Goal: Information Seeking & Learning: Learn about a topic

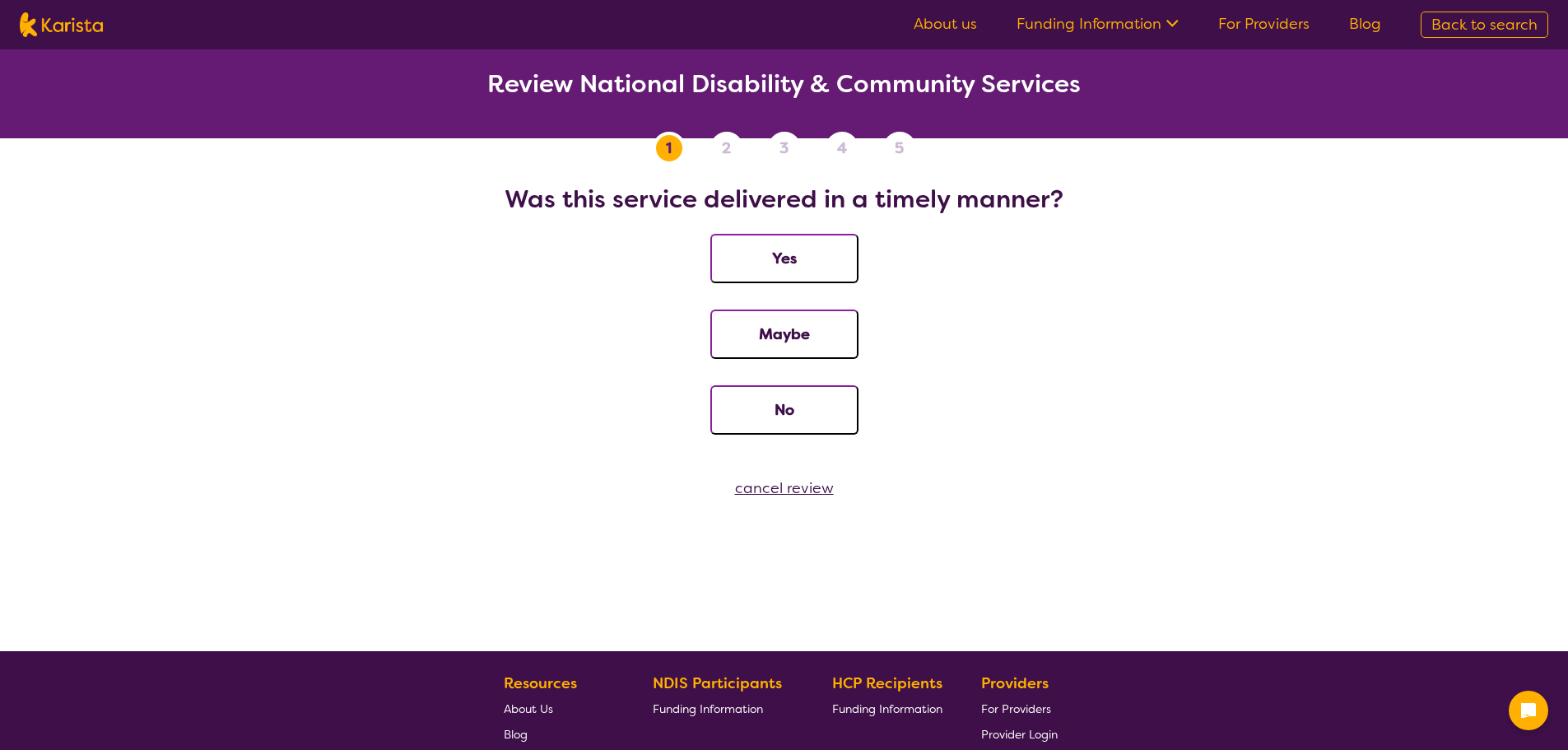
click at [66, 29] on img at bounding box center [61, 24] width 83 height 24
select select "Supported accommodation"
select select "AD"
select select "NDIS"
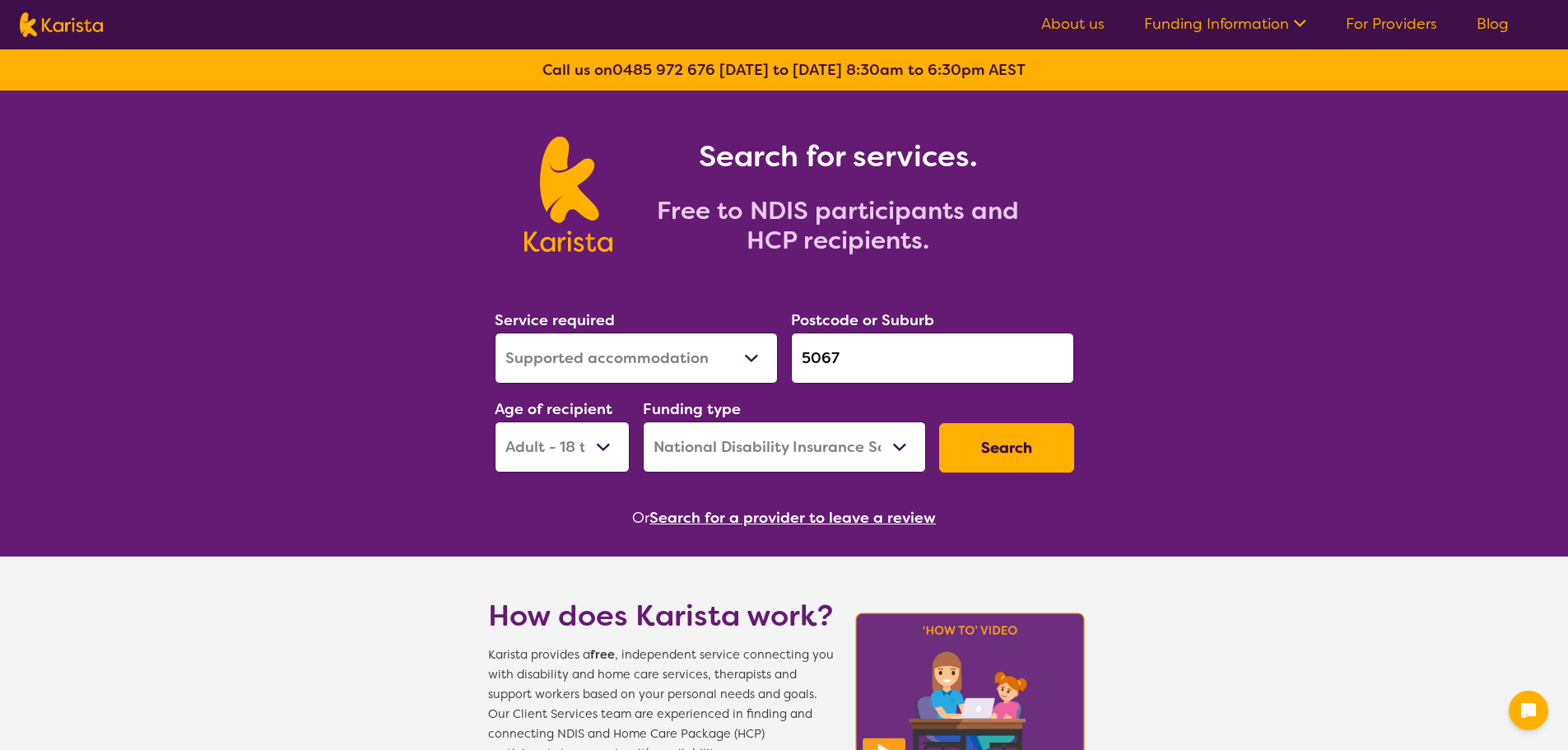
click at [816, 518] on button "Search for a provider to leave a review" at bounding box center [792, 517] width 286 height 24
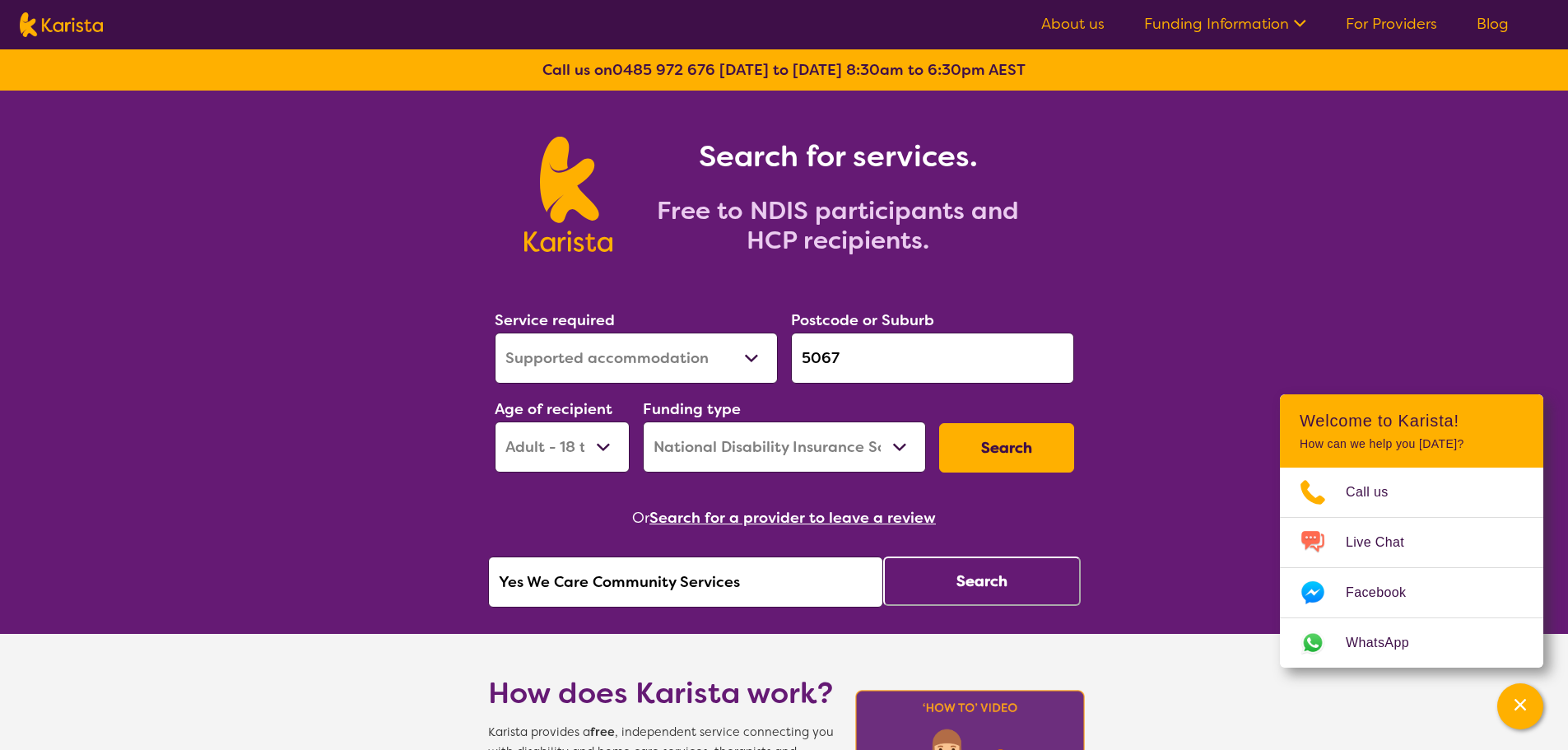
drag, startPoint x: 736, startPoint y: 585, endPoint x: 418, endPoint y: 599, distance: 318.3
type input "b"
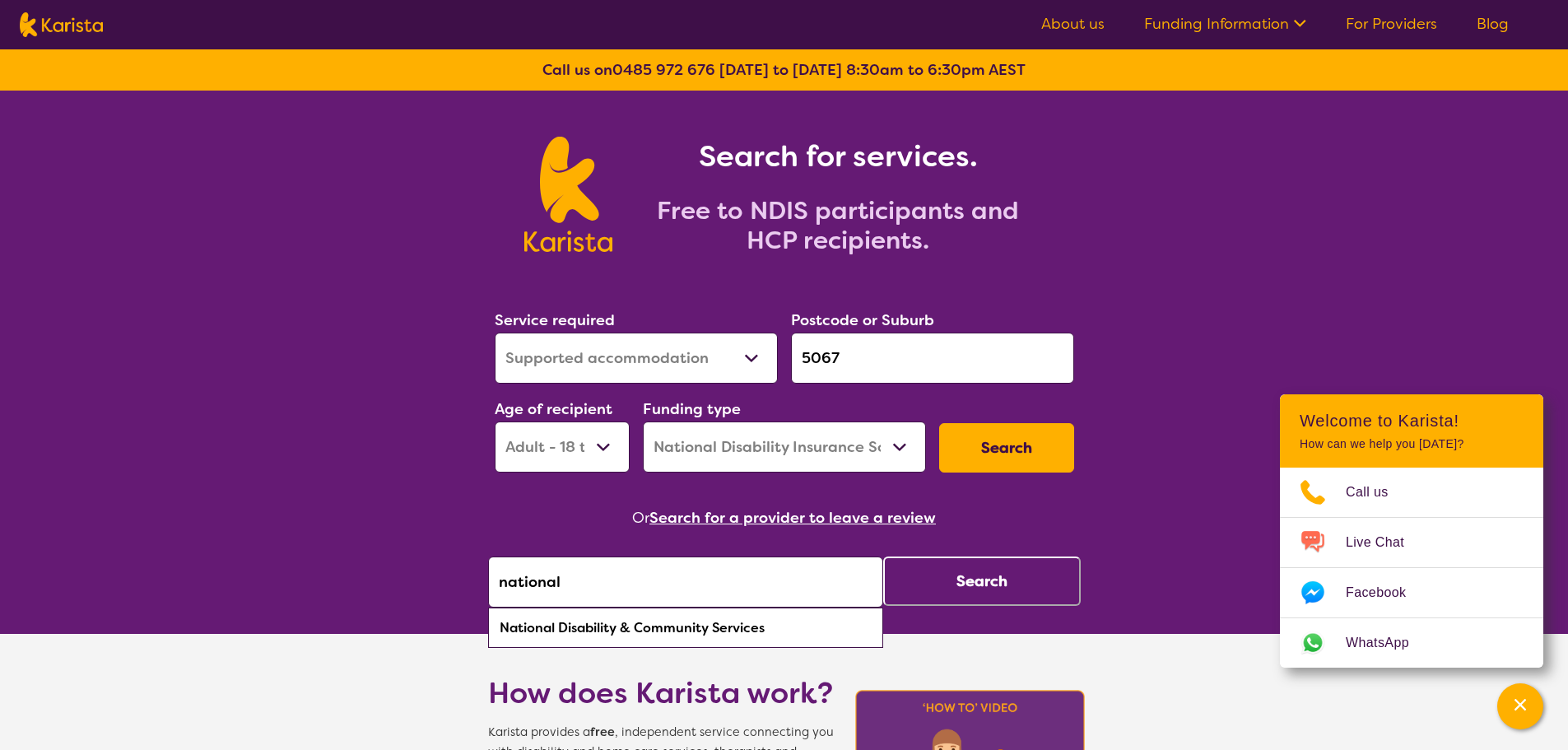
click at [730, 616] on div "National Disability & Community Services" at bounding box center [685, 628] width 378 height 31
type input "National Disability & Community Services"
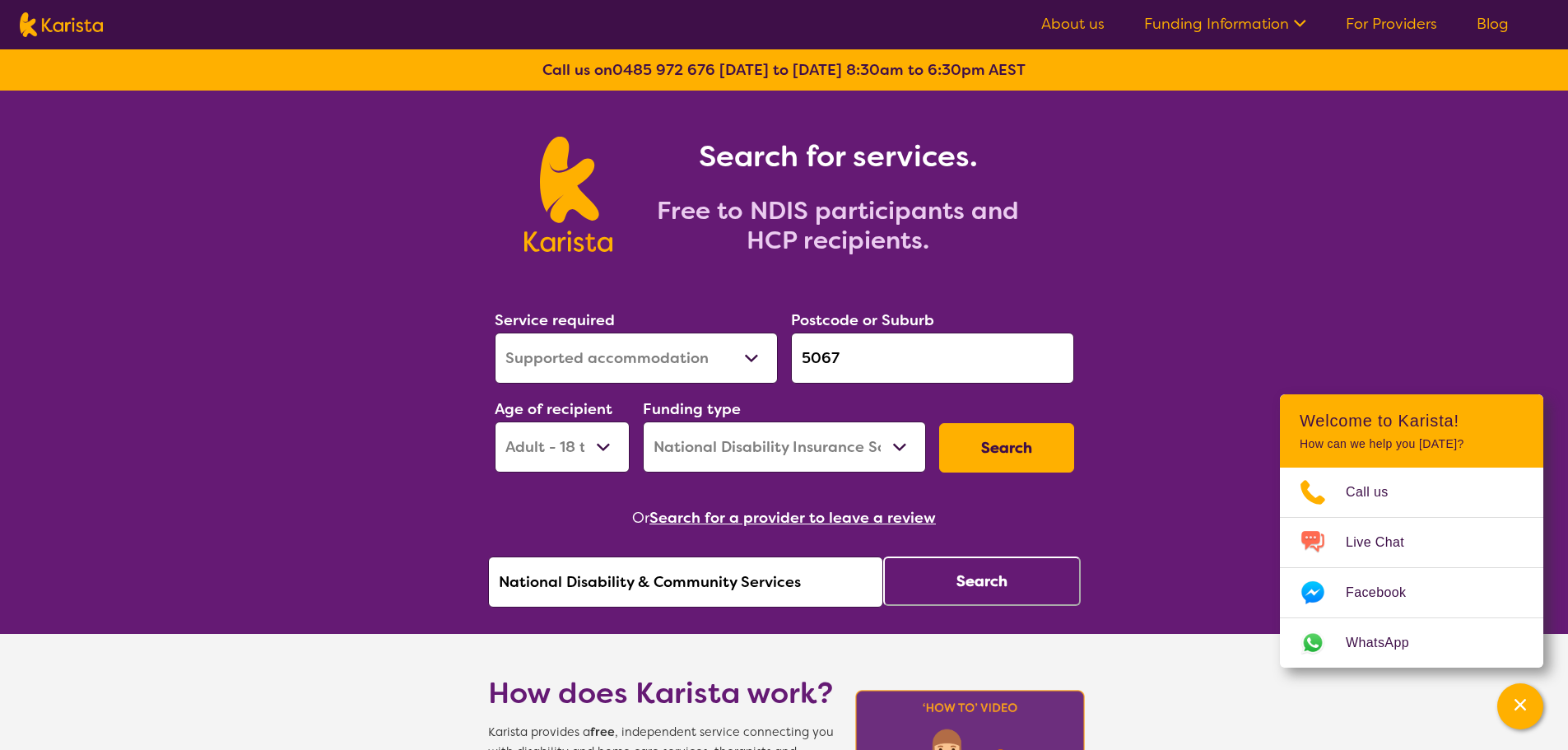
click at [1014, 591] on button "Search" at bounding box center [982, 580] width 198 height 49
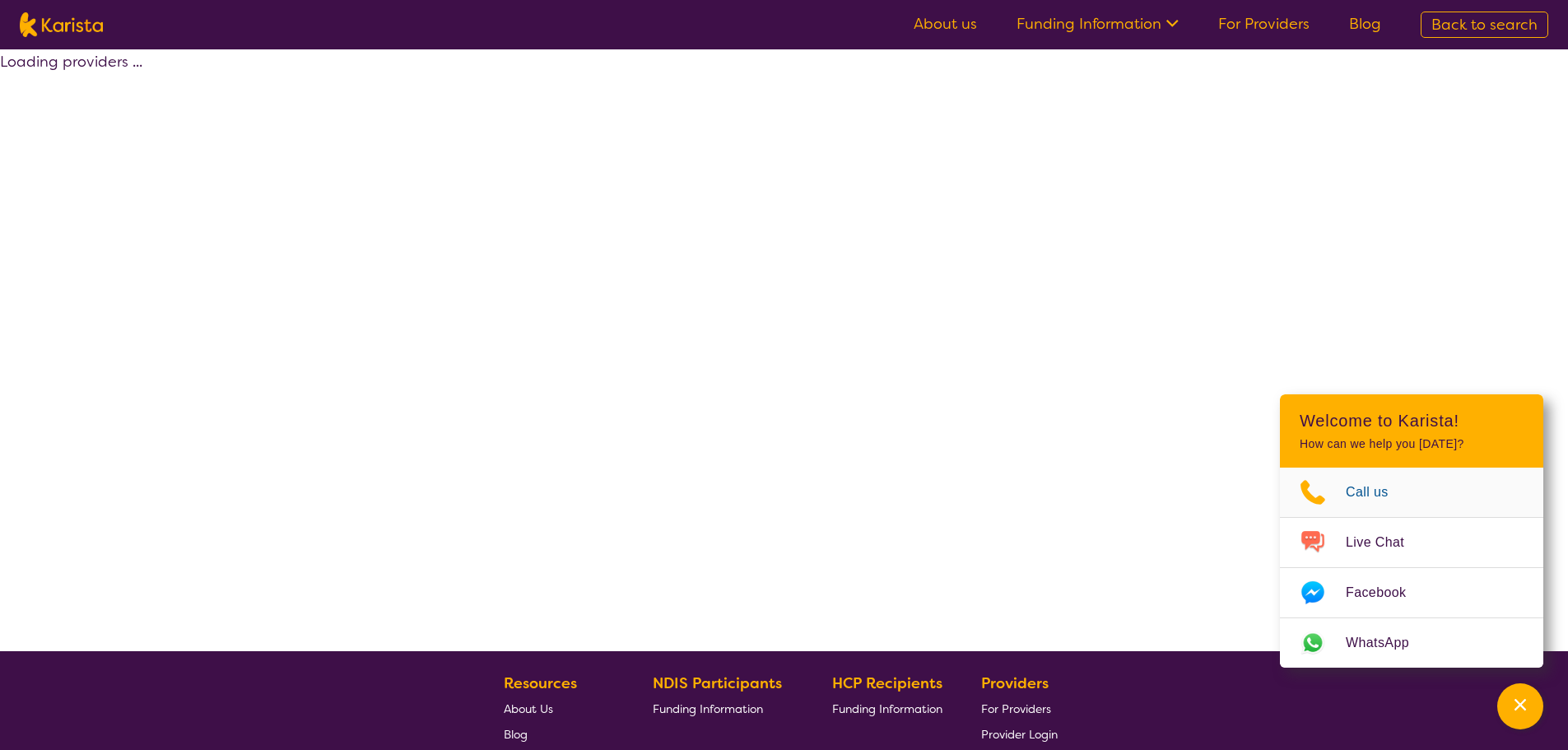
select select "by_score"
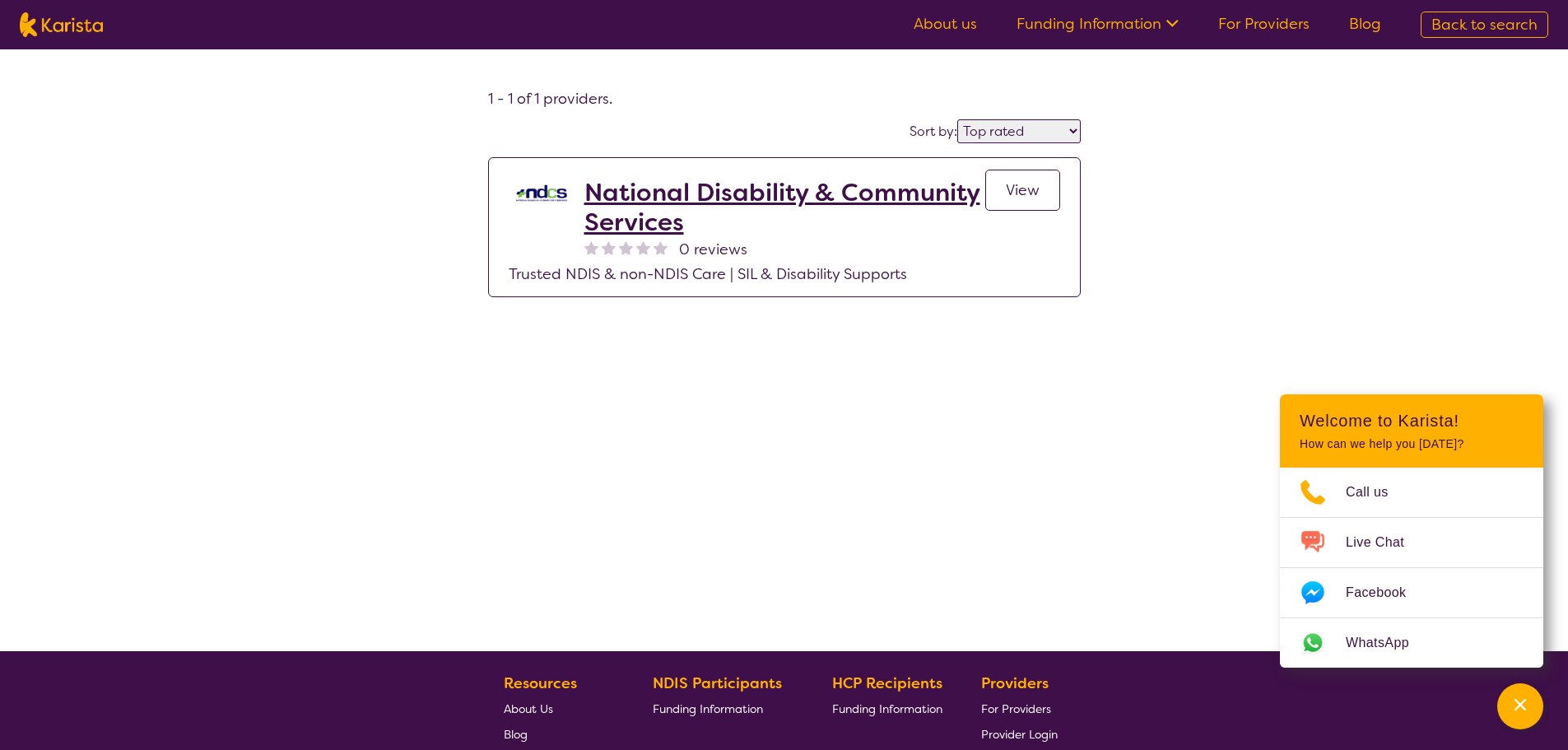
click at [55, 21] on img at bounding box center [61, 24] width 83 height 24
select select "Supported accommodation"
select select "AD"
select select "NDIS"
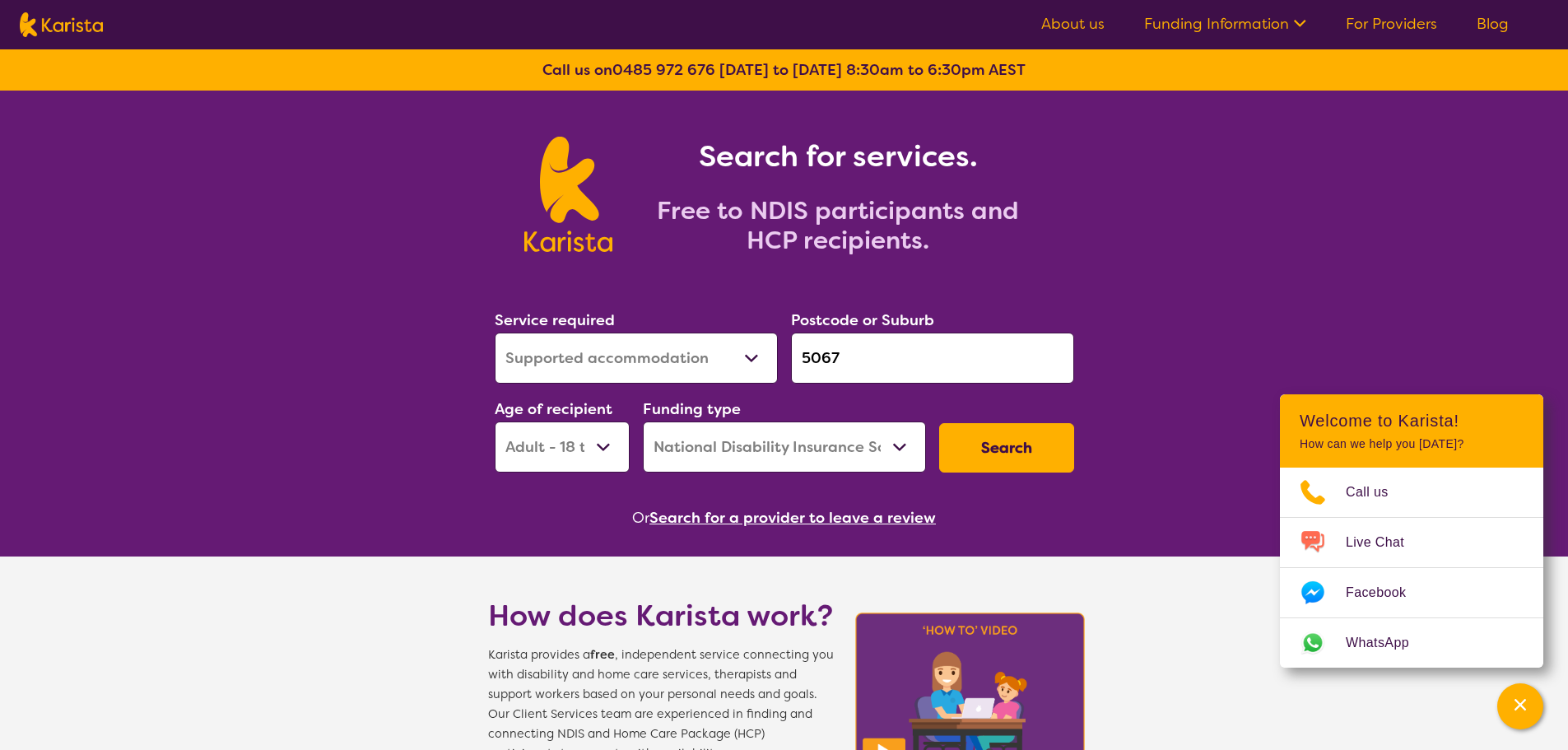
drag, startPoint x: 823, startPoint y: 508, endPoint x: 816, endPoint y: 514, distance: 9.2
click at [822, 509] on button "Search for a provider to leave a review" at bounding box center [792, 517] width 286 height 24
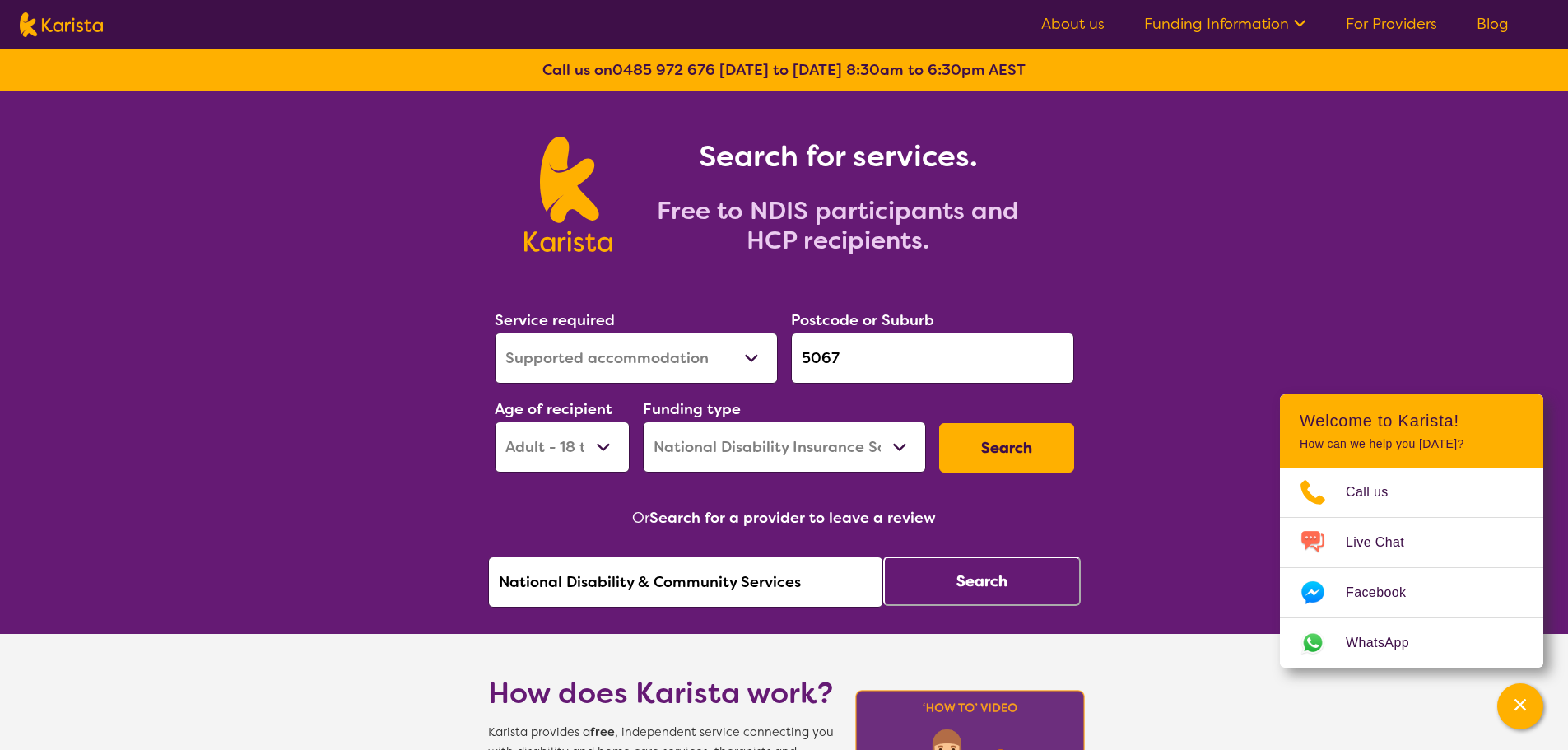
drag, startPoint x: 812, startPoint y: 581, endPoint x: 284, endPoint y: 585, distance: 528.0
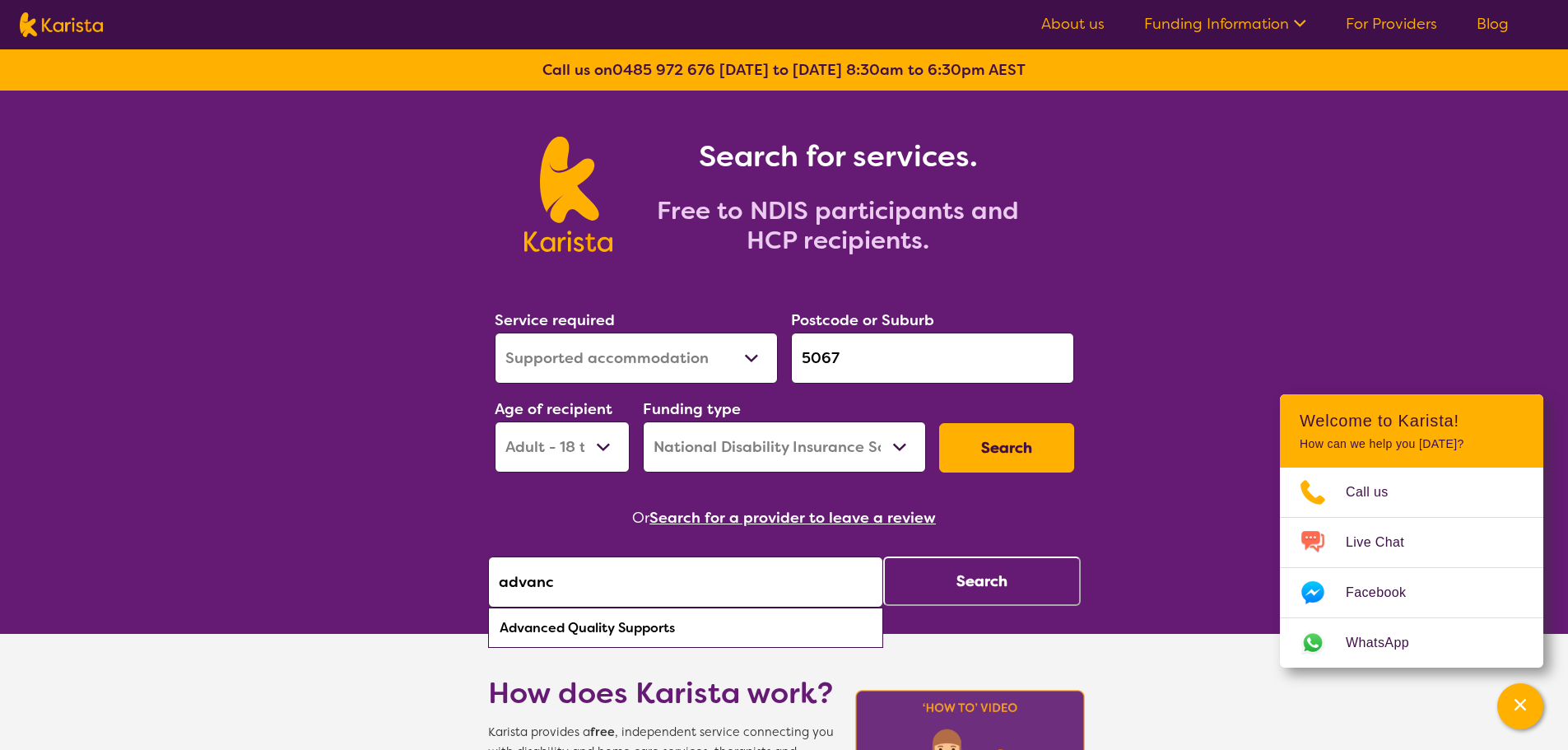
drag, startPoint x: 577, startPoint y: 637, endPoint x: 594, endPoint y: 626, distance: 20.2
click at [578, 636] on div "Advanced Quality Supports" at bounding box center [685, 628] width 378 height 31
type input "Advanced Quality Supports"
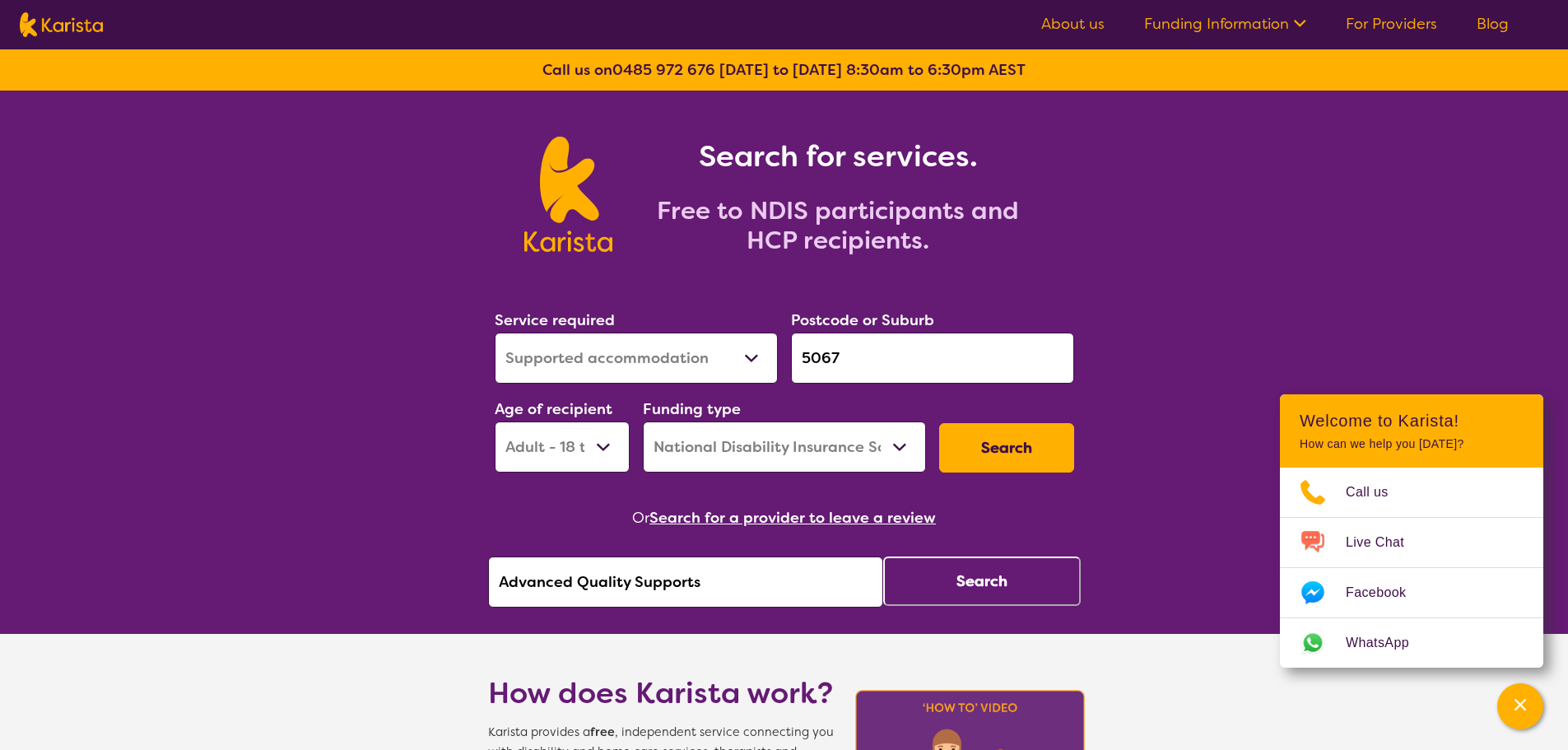
click at [1014, 574] on button "Search" at bounding box center [982, 580] width 198 height 49
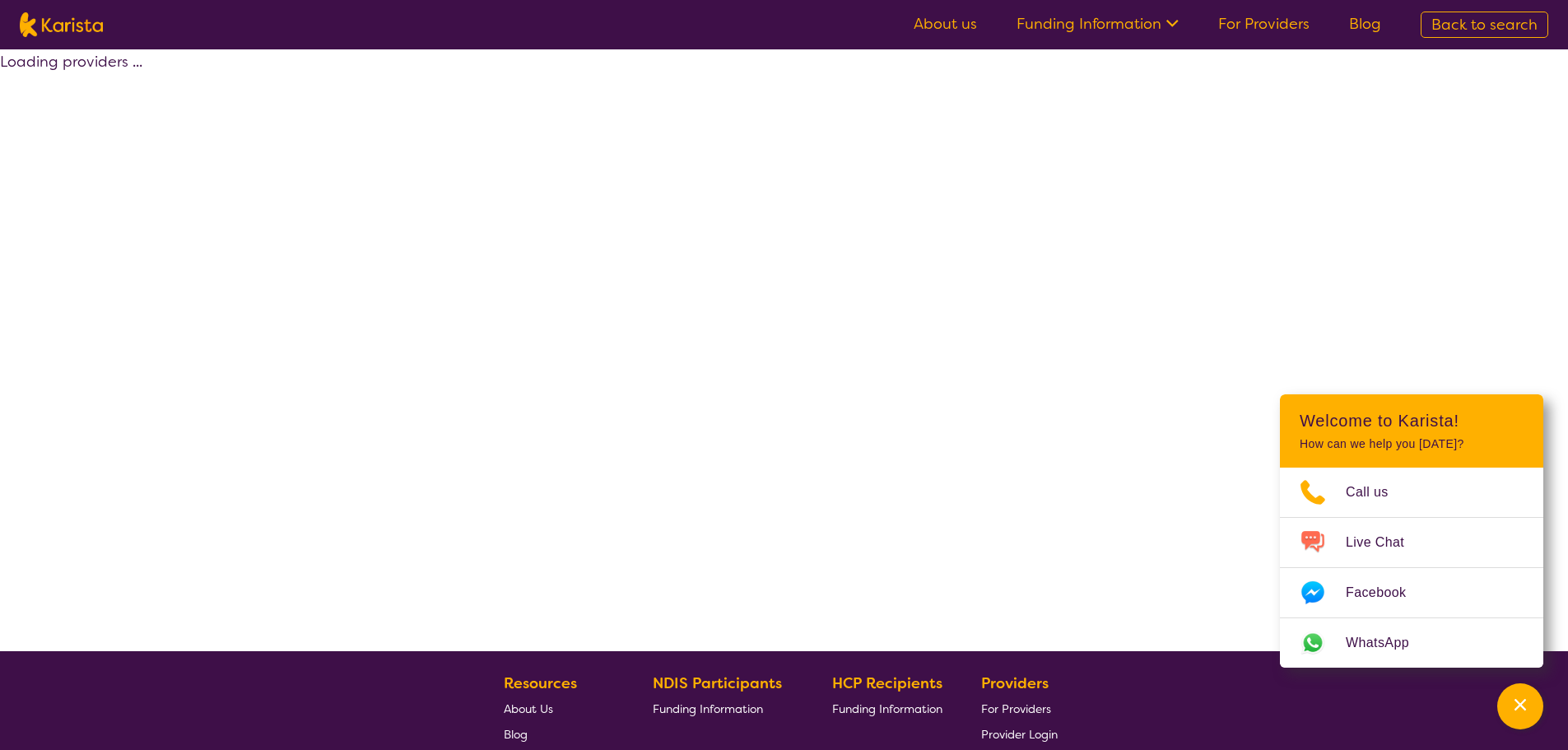
select select "by_score"
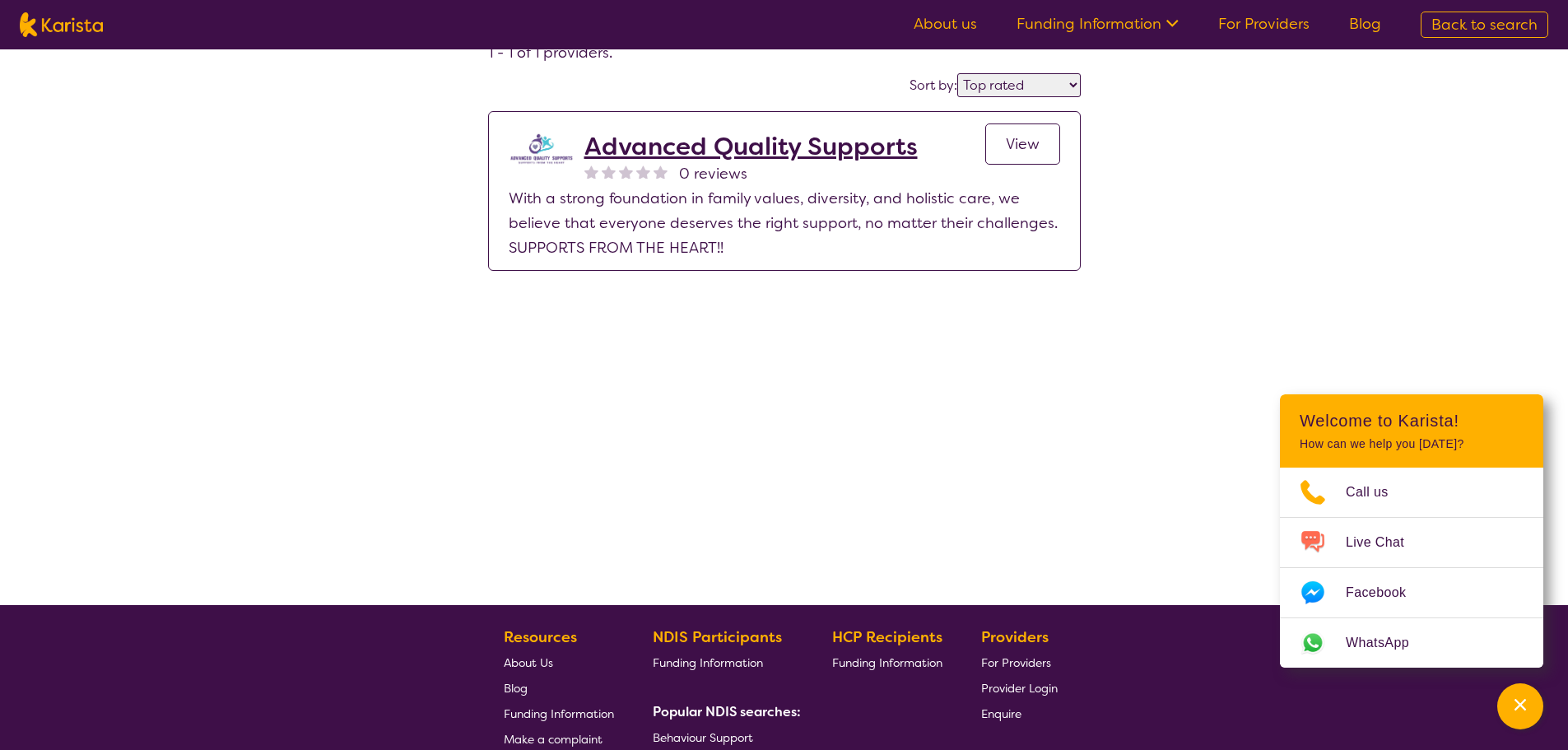
scroll to position [82, 0]
